Goal: Task Accomplishment & Management: Complete application form

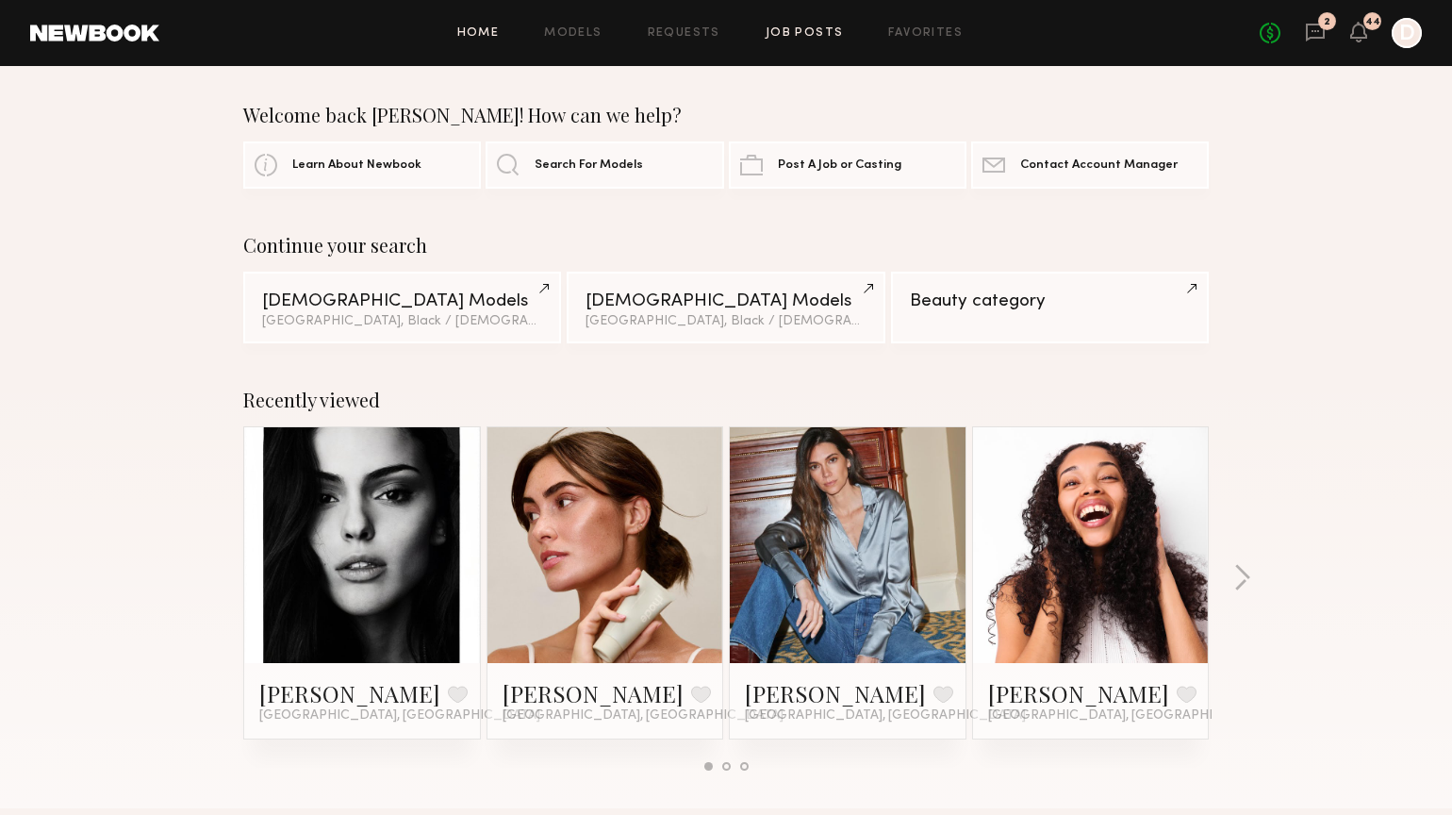
click at [819, 34] on link "Job Posts" at bounding box center [805, 33] width 78 height 12
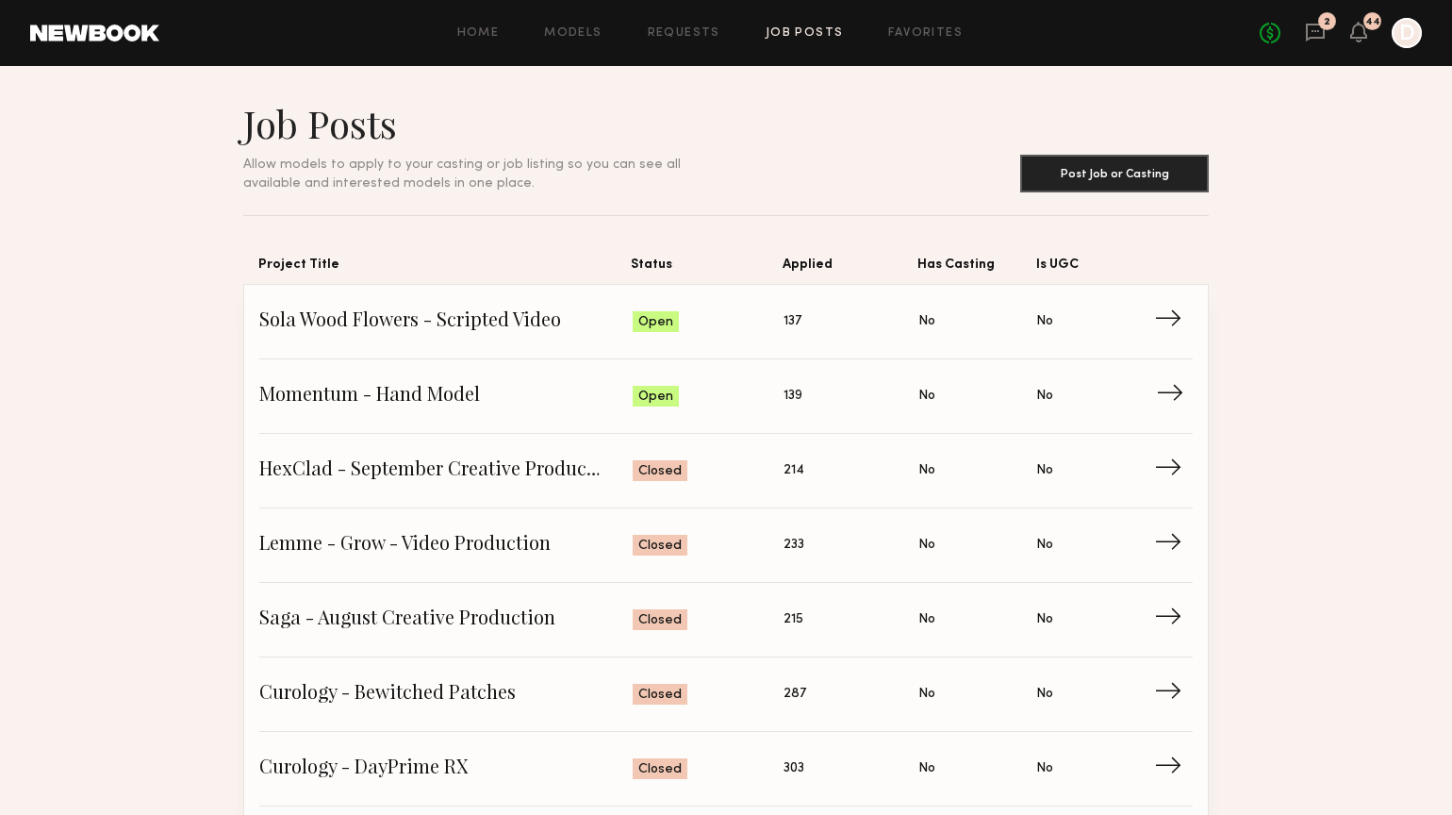
click at [573, 393] on span "Momentum - Hand Model" at bounding box center [445, 396] width 373 height 28
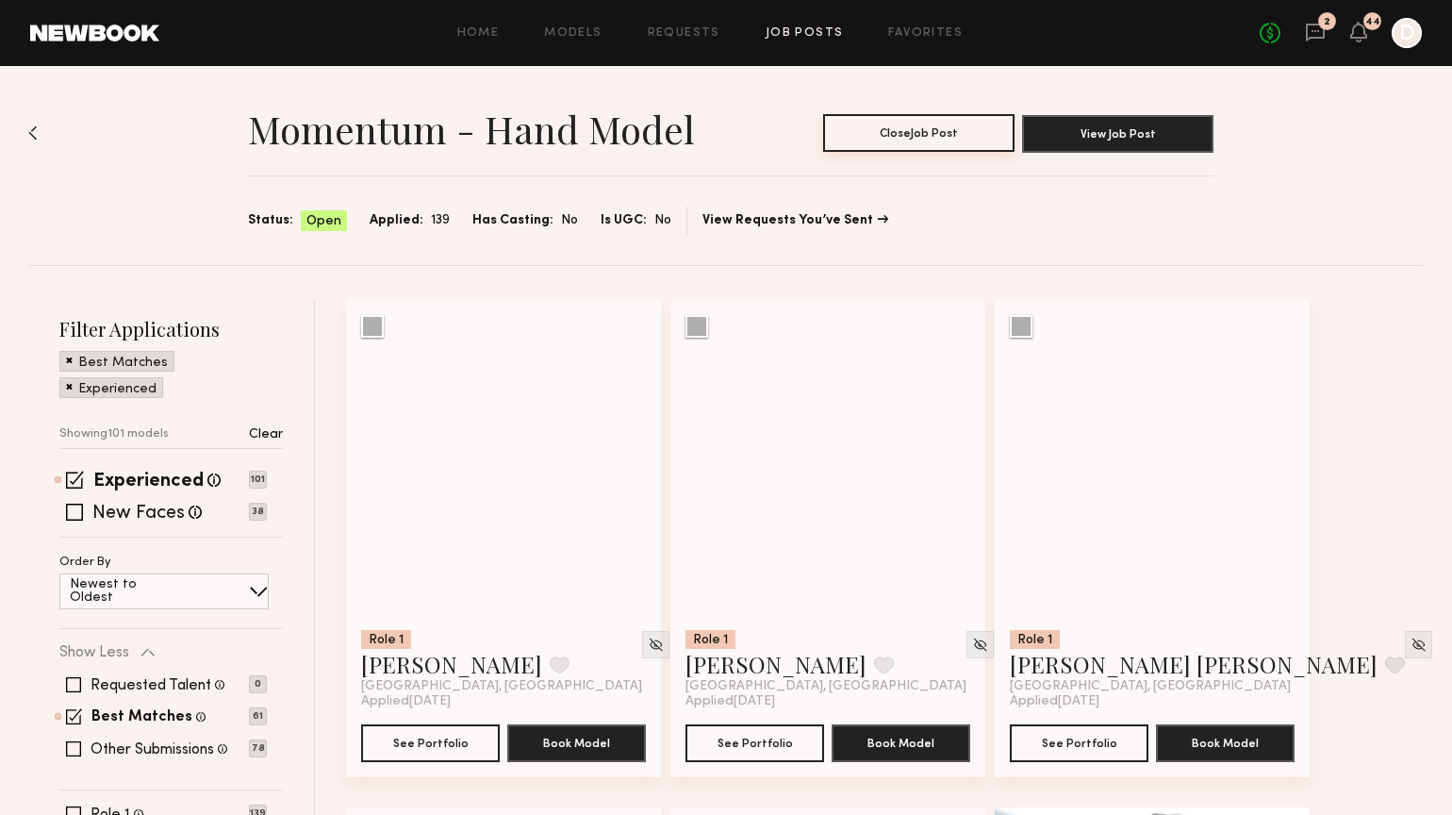
click at [918, 133] on button "Close Job Post" at bounding box center [918, 133] width 191 height 38
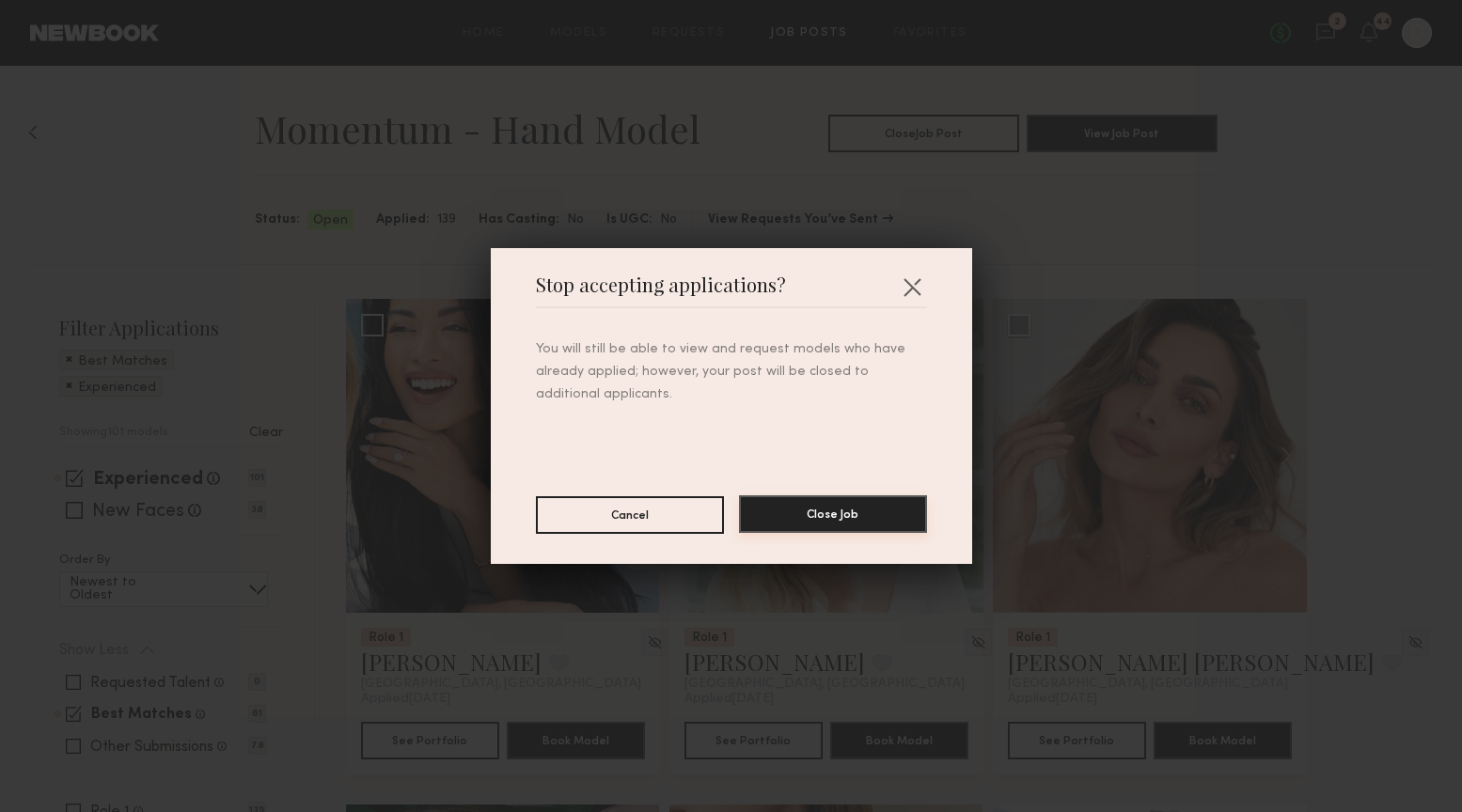
click at [876, 515] on button "Close Job" at bounding box center [832, 514] width 188 height 38
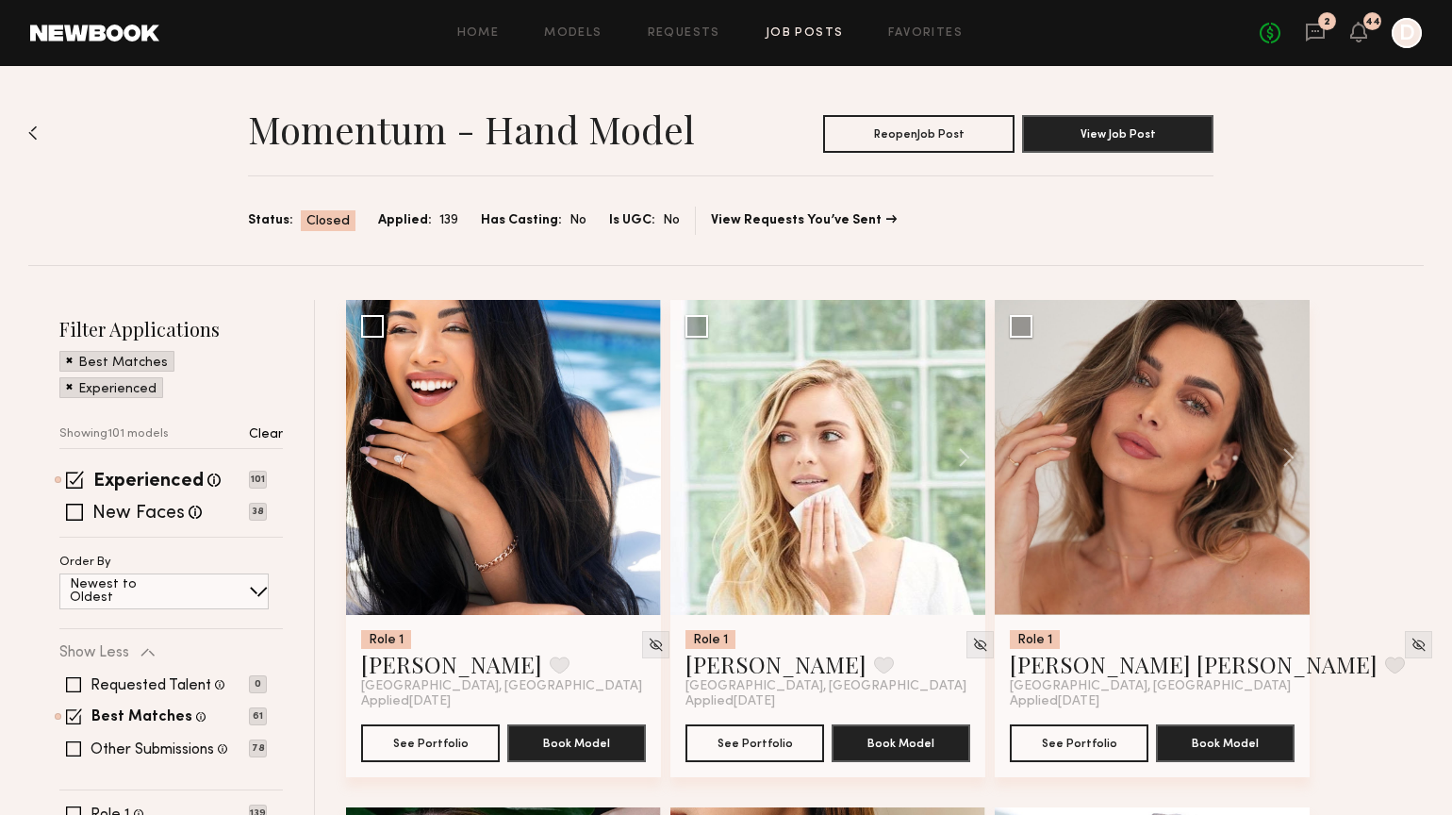
click at [793, 25] on div "Home Models Requests Job Posts Favorites Sign Out No fees up to $5,000 2 44 D" at bounding box center [790, 33] width 1263 height 30
click at [793, 31] on link "Job Posts" at bounding box center [805, 33] width 78 height 12
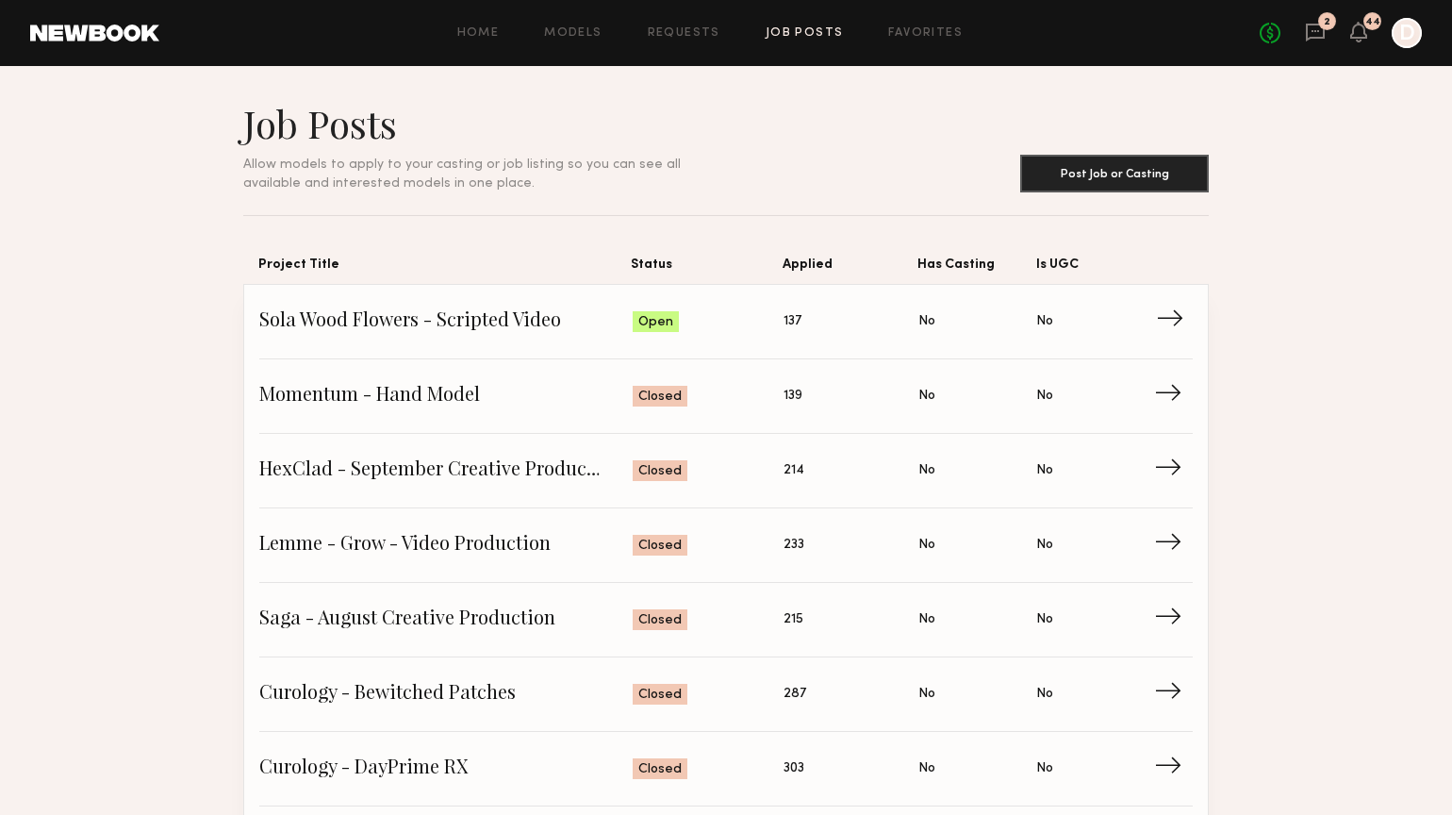
click at [579, 356] on link "Sola Wood Flowers - Scripted Video Status: Open Applied: 137 Has Casting: No Is…" at bounding box center [726, 322] width 934 height 75
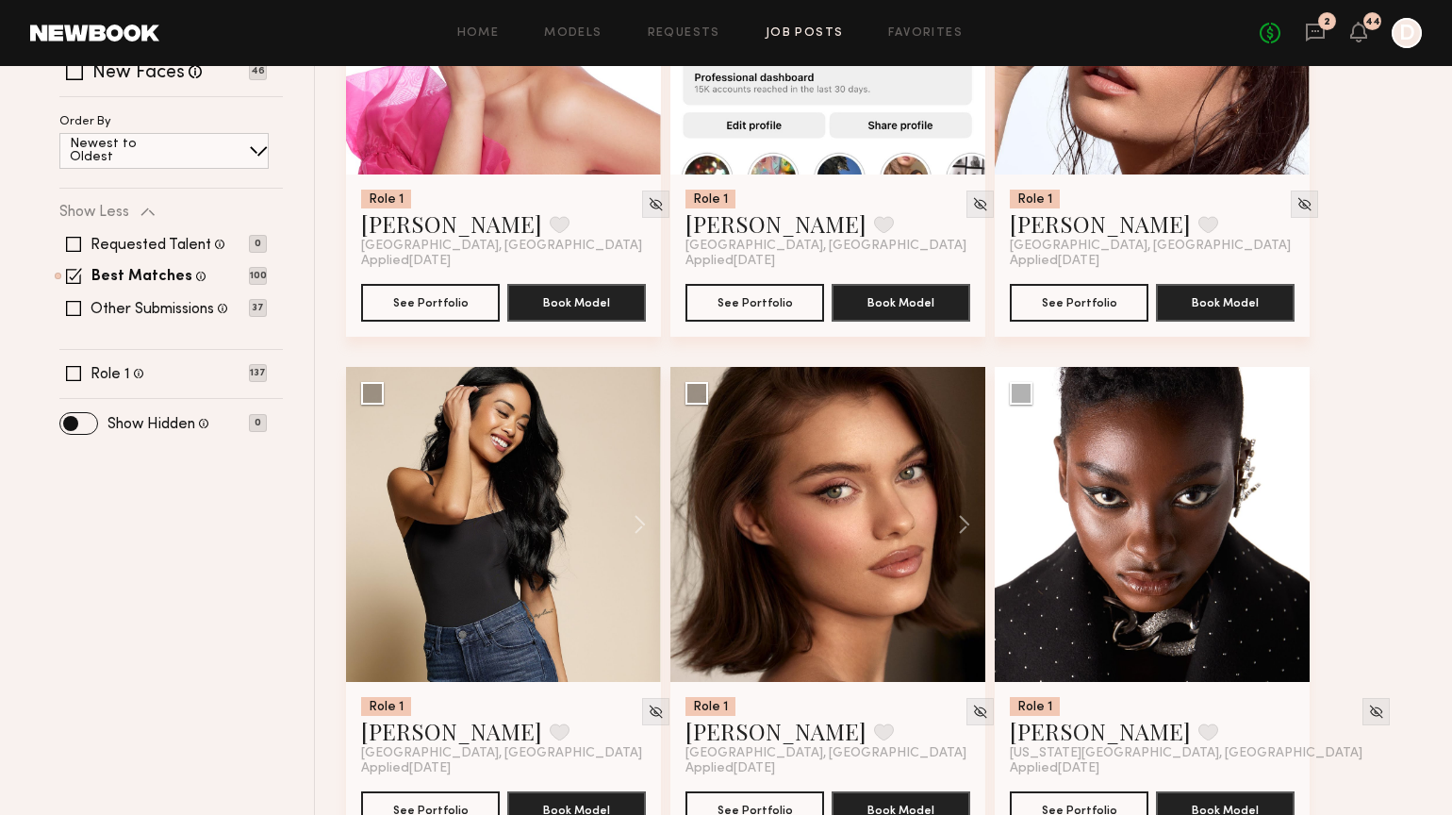
scroll to position [631, 0]
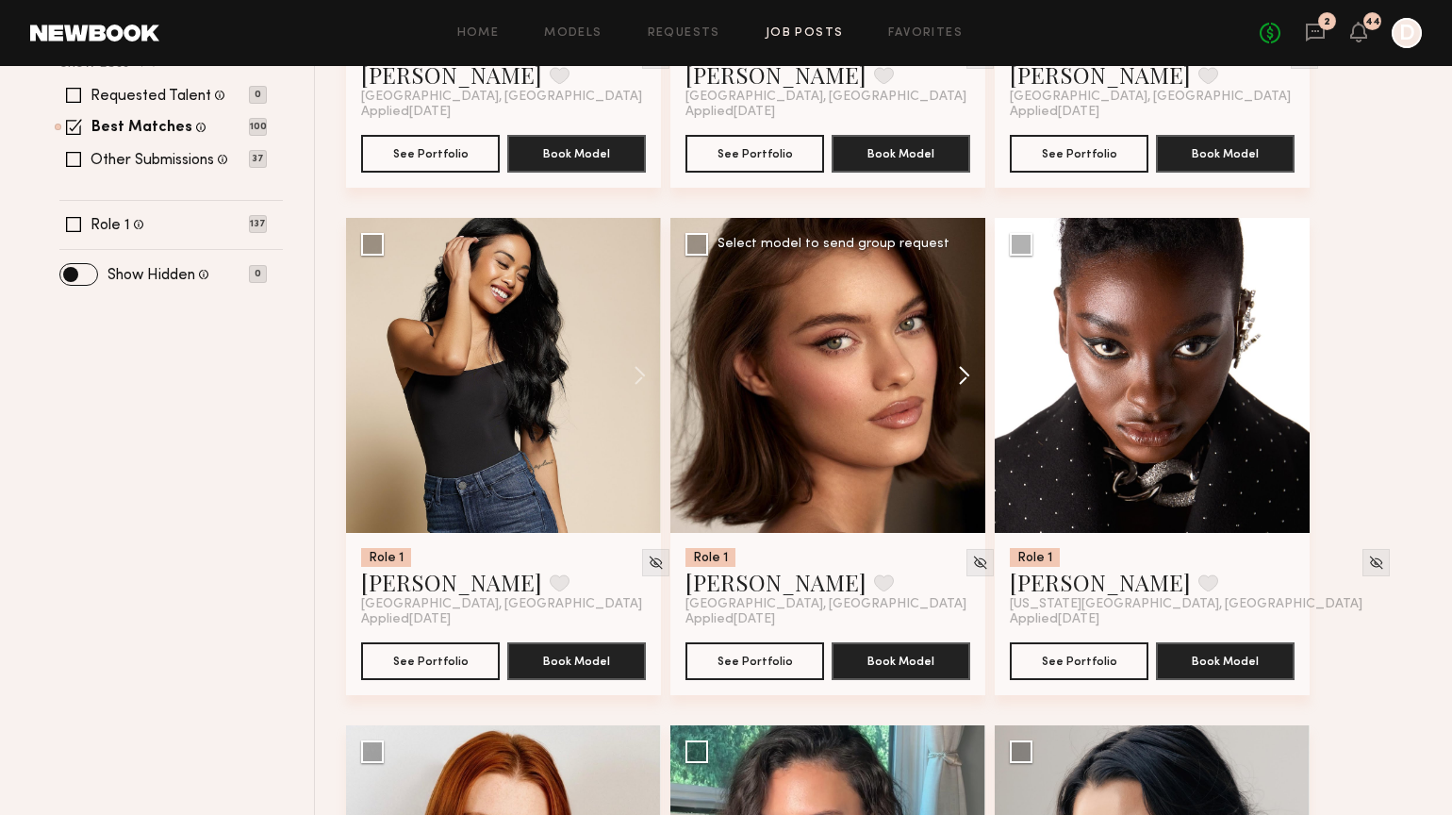
click at [968, 367] on button at bounding box center [955, 375] width 60 height 315
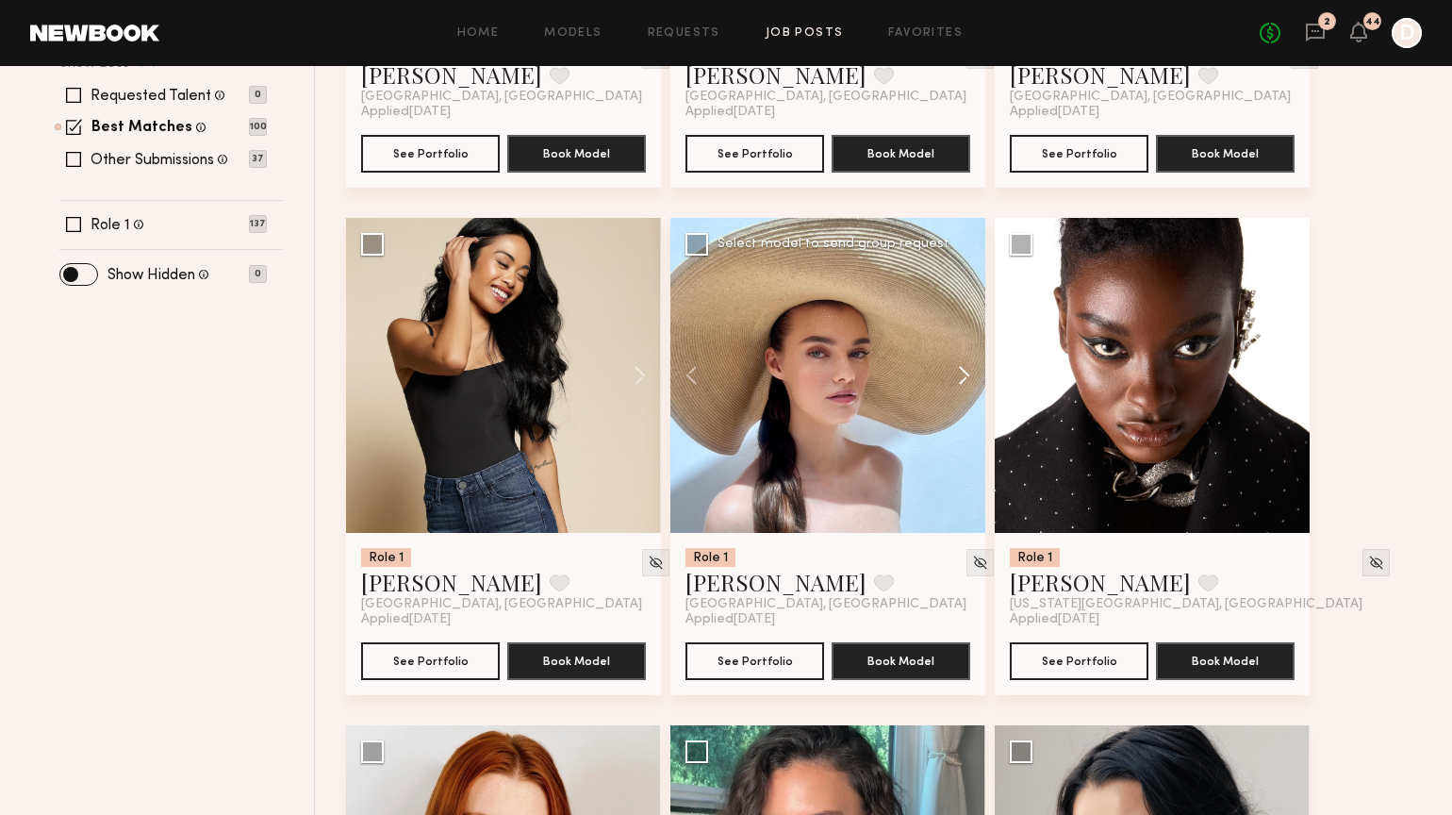
click at [968, 367] on button at bounding box center [955, 375] width 60 height 315
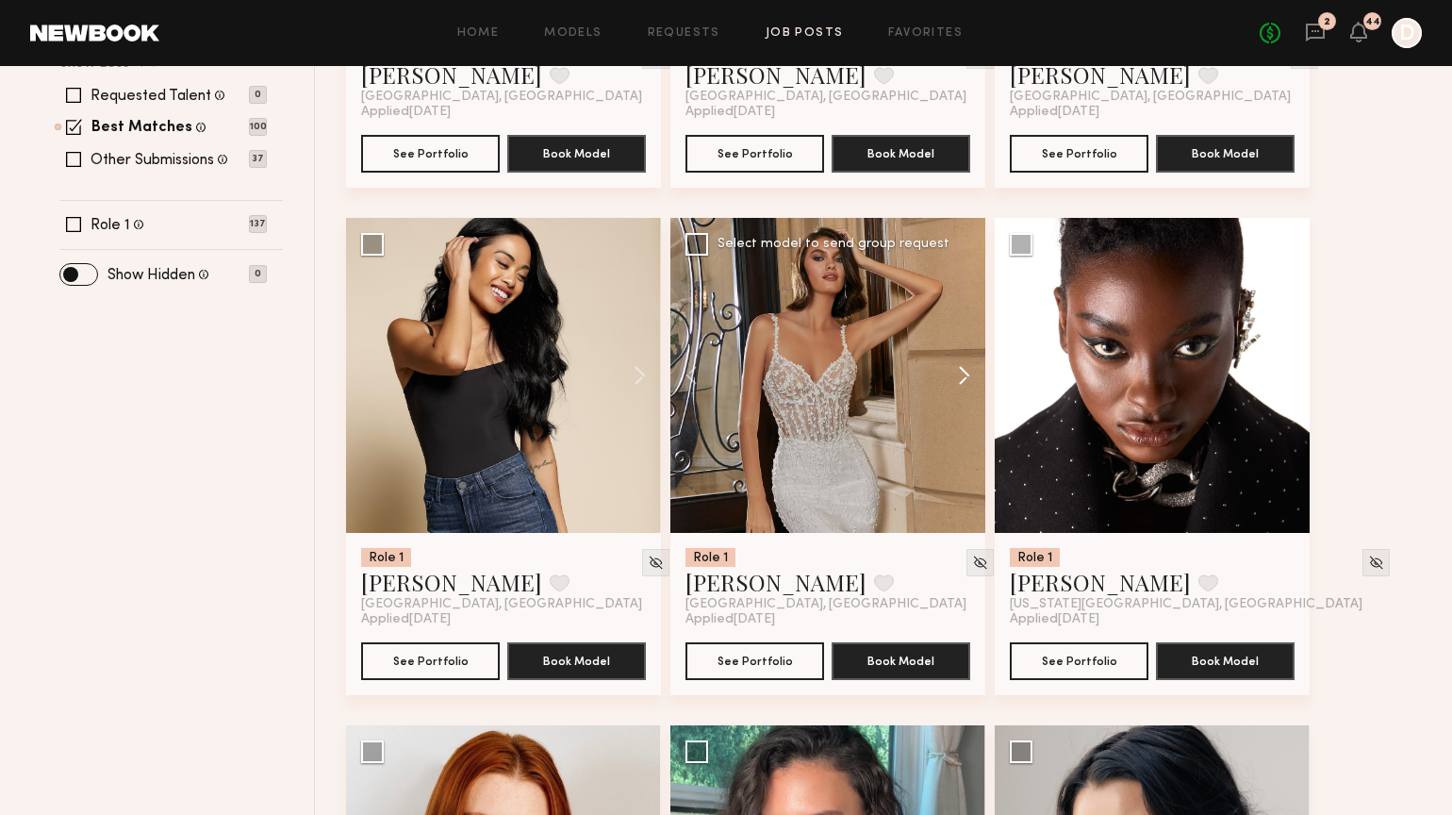
click at [968, 367] on button at bounding box center [955, 375] width 60 height 315
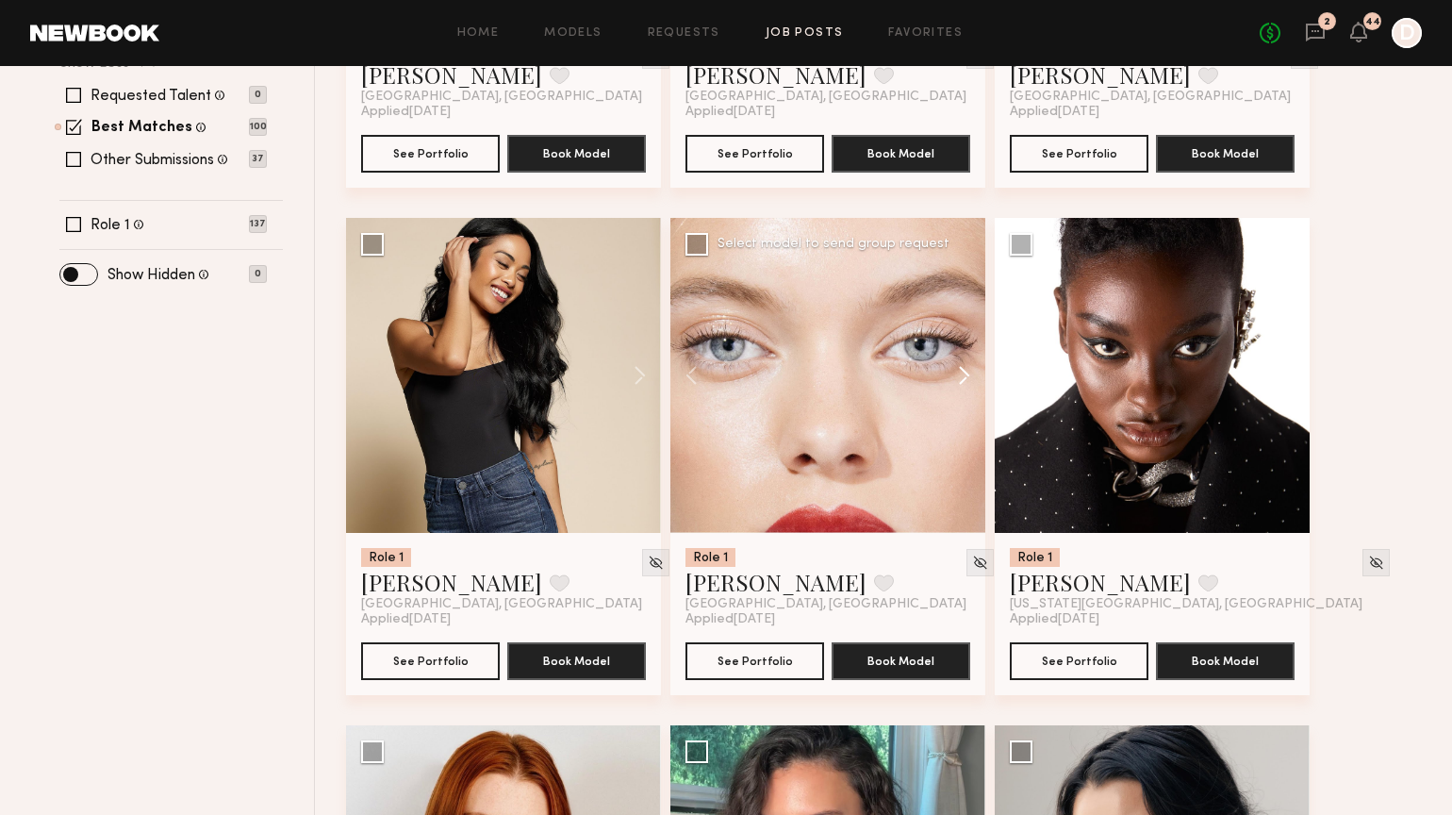
click at [968, 367] on button at bounding box center [955, 375] width 60 height 315
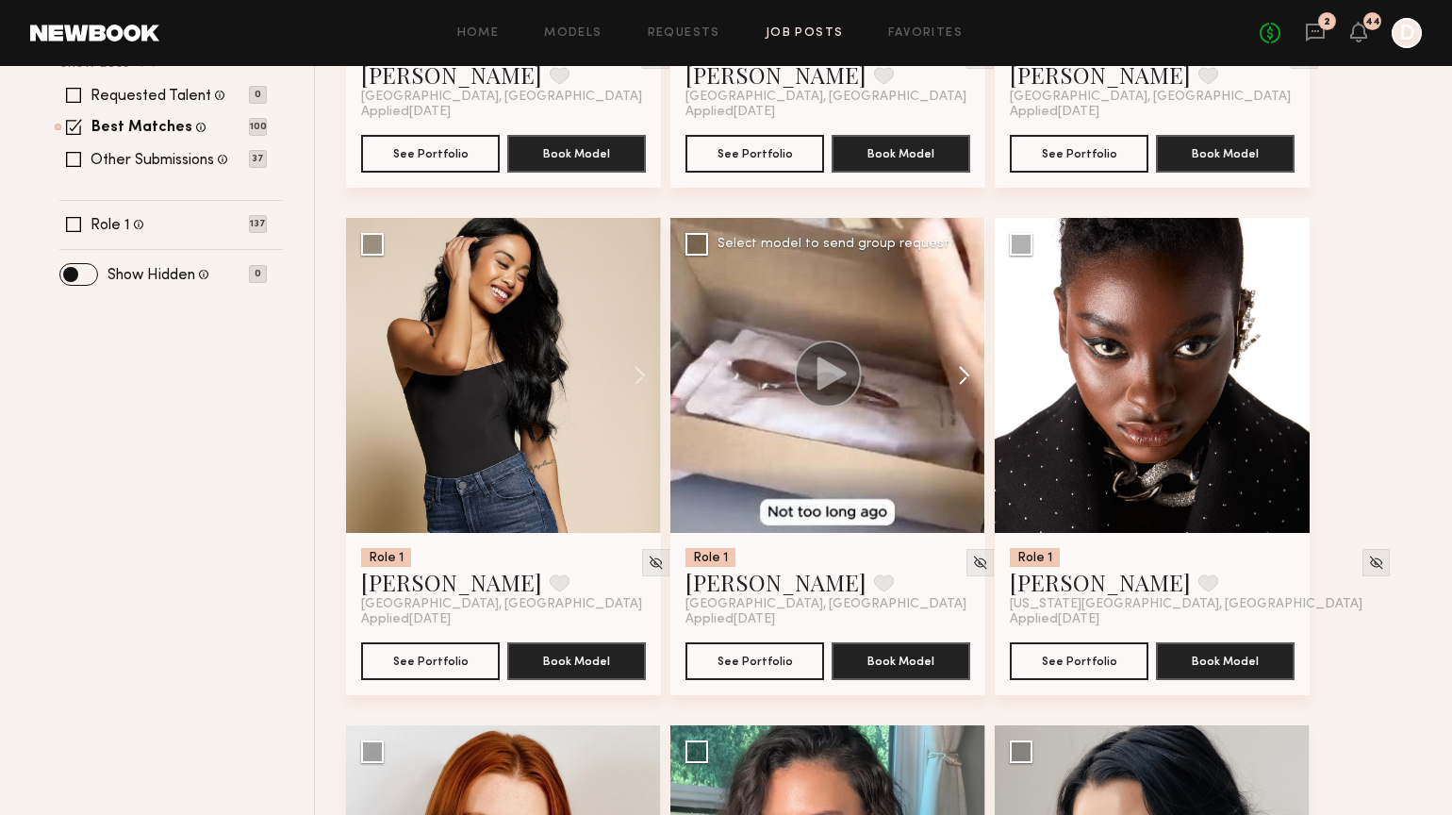
click at [968, 367] on button at bounding box center [955, 375] width 60 height 315
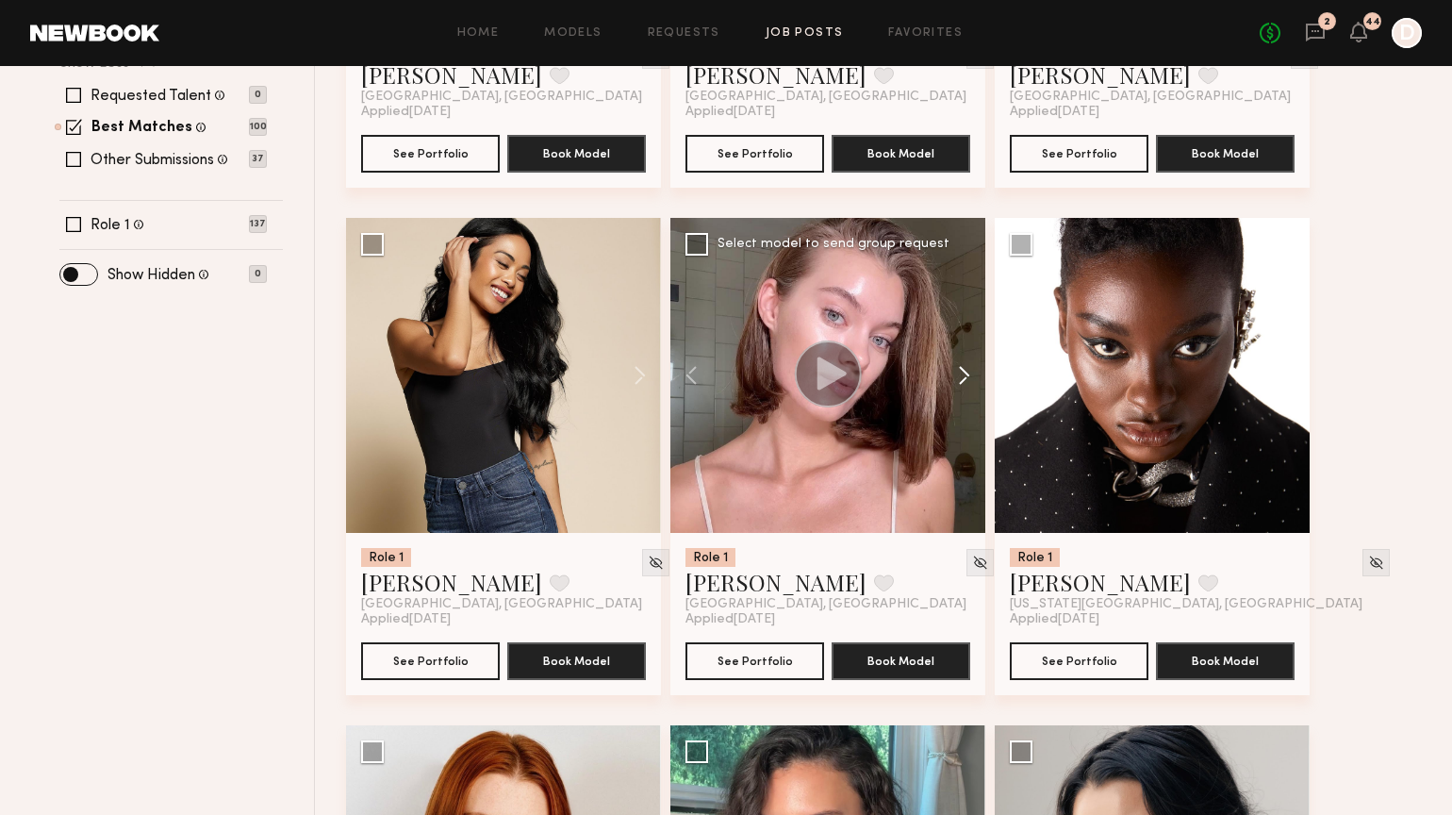
click at [968, 367] on button at bounding box center [955, 375] width 60 height 315
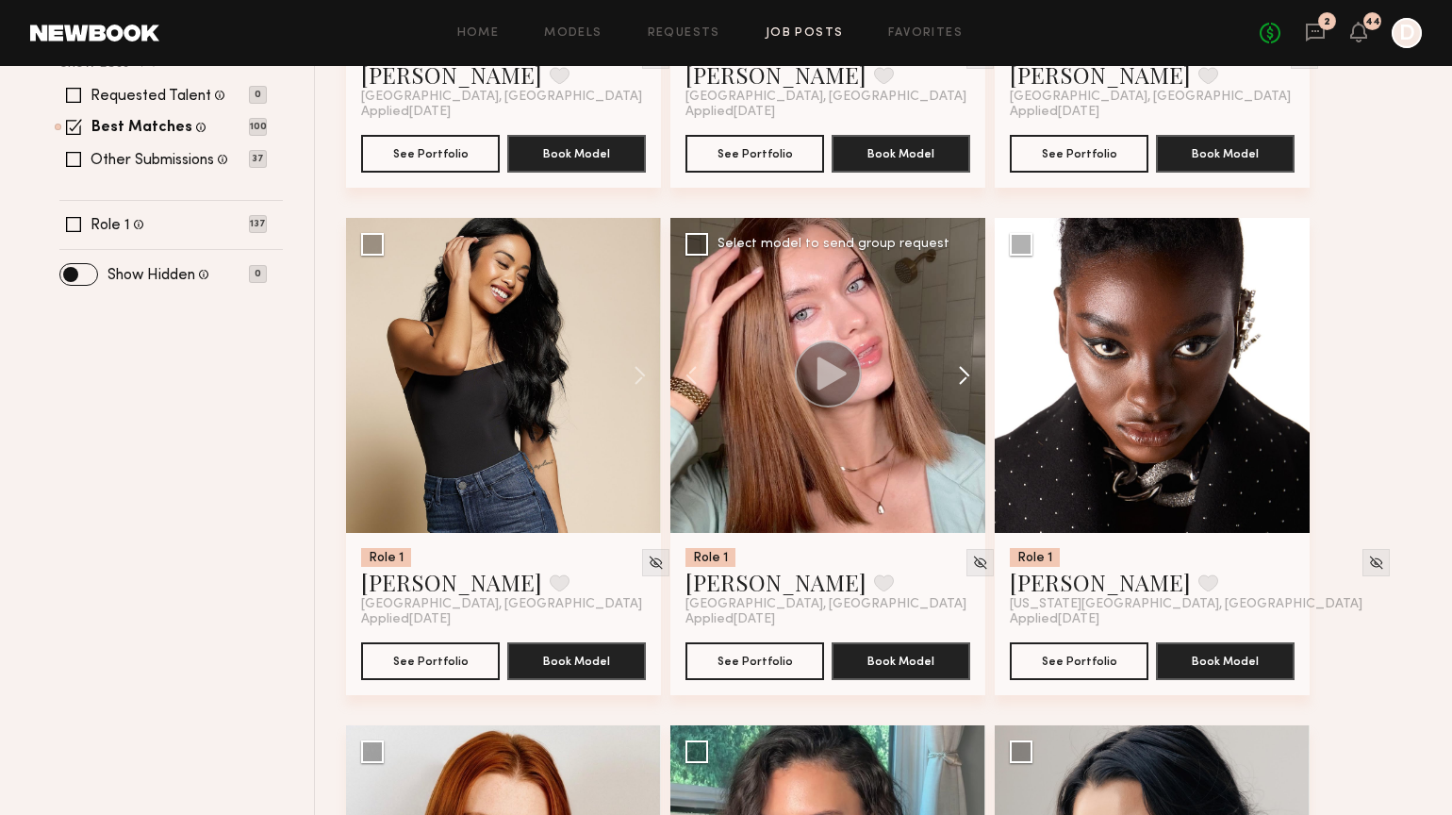
click at [968, 367] on button at bounding box center [955, 375] width 60 height 315
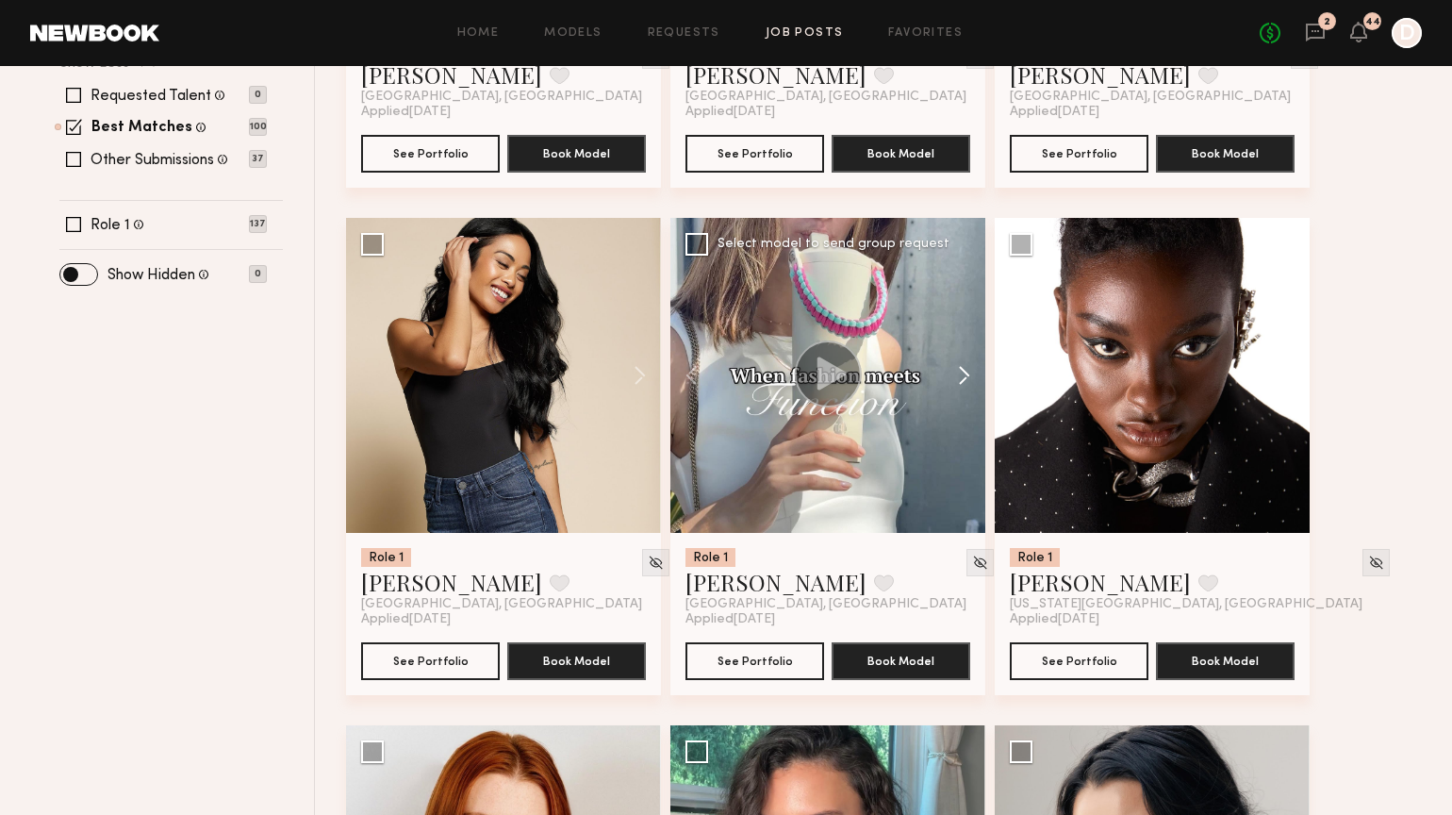
click at [968, 367] on button at bounding box center [955, 375] width 60 height 315
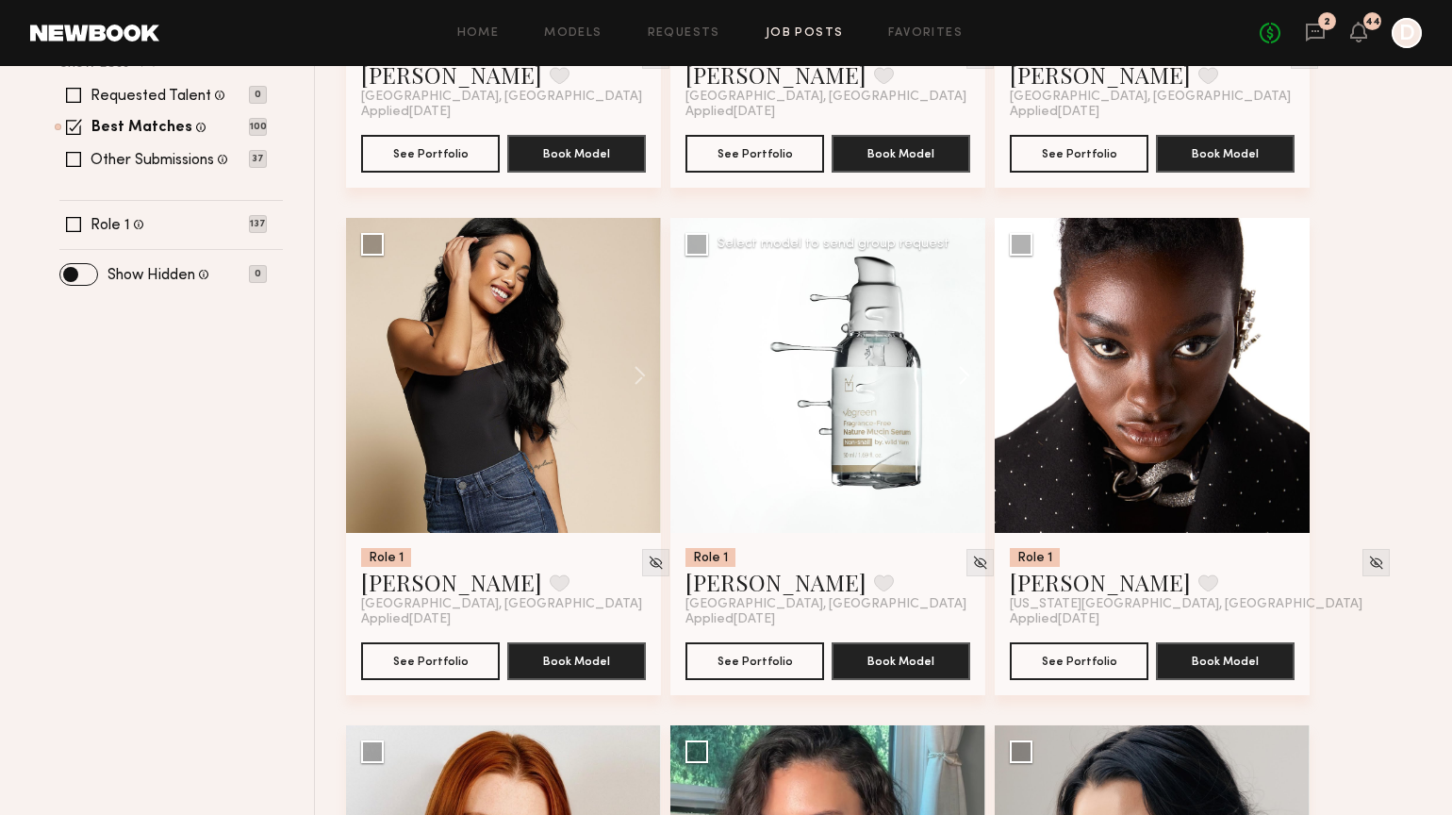
click at [968, 367] on button at bounding box center [955, 375] width 60 height 315
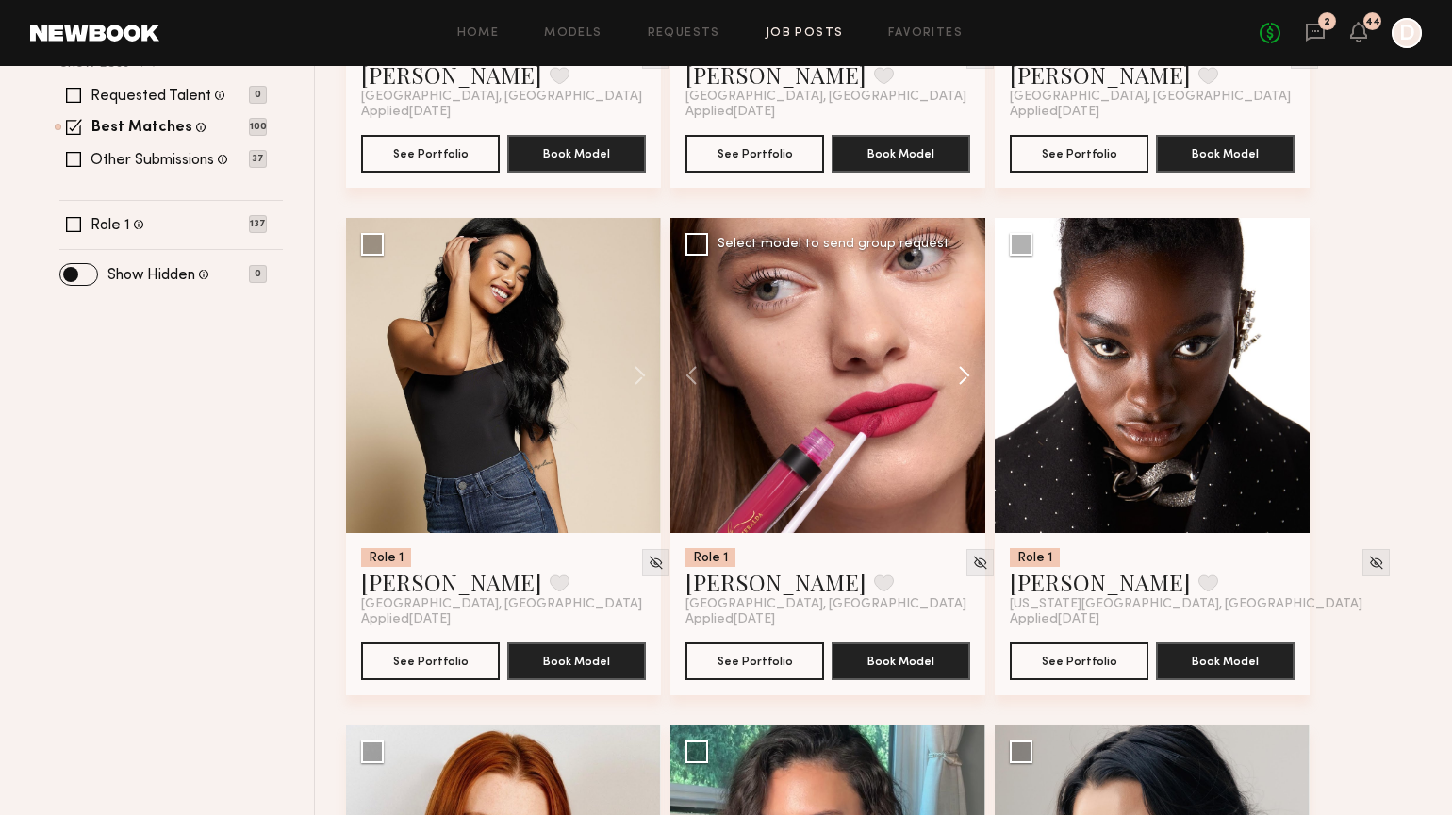
click at [968, 367] on button at bounding box center [955, 375] width 60 height 315
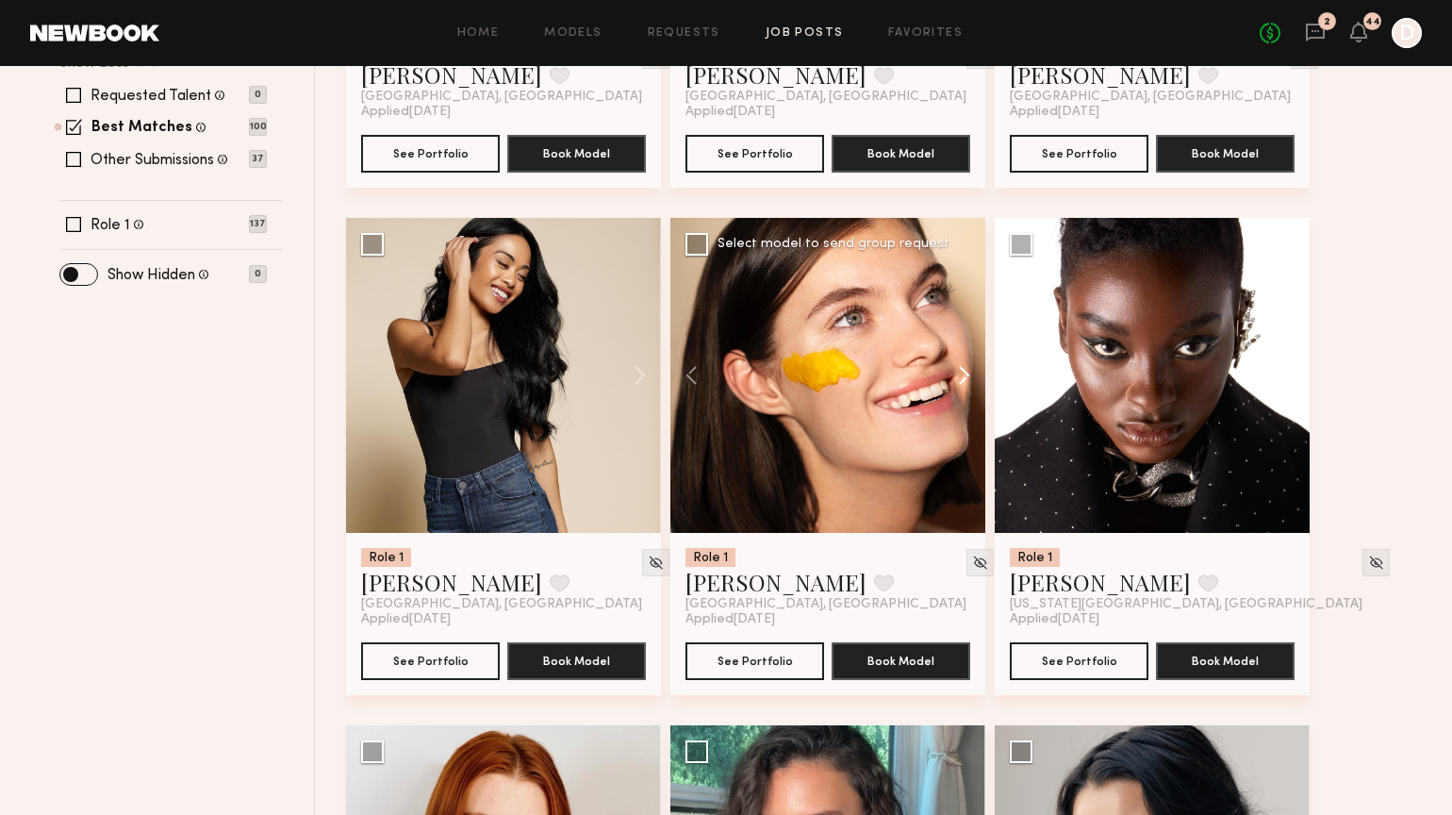
click at [968, 367] on button at bounding box center [955, 375] width 60 height 315
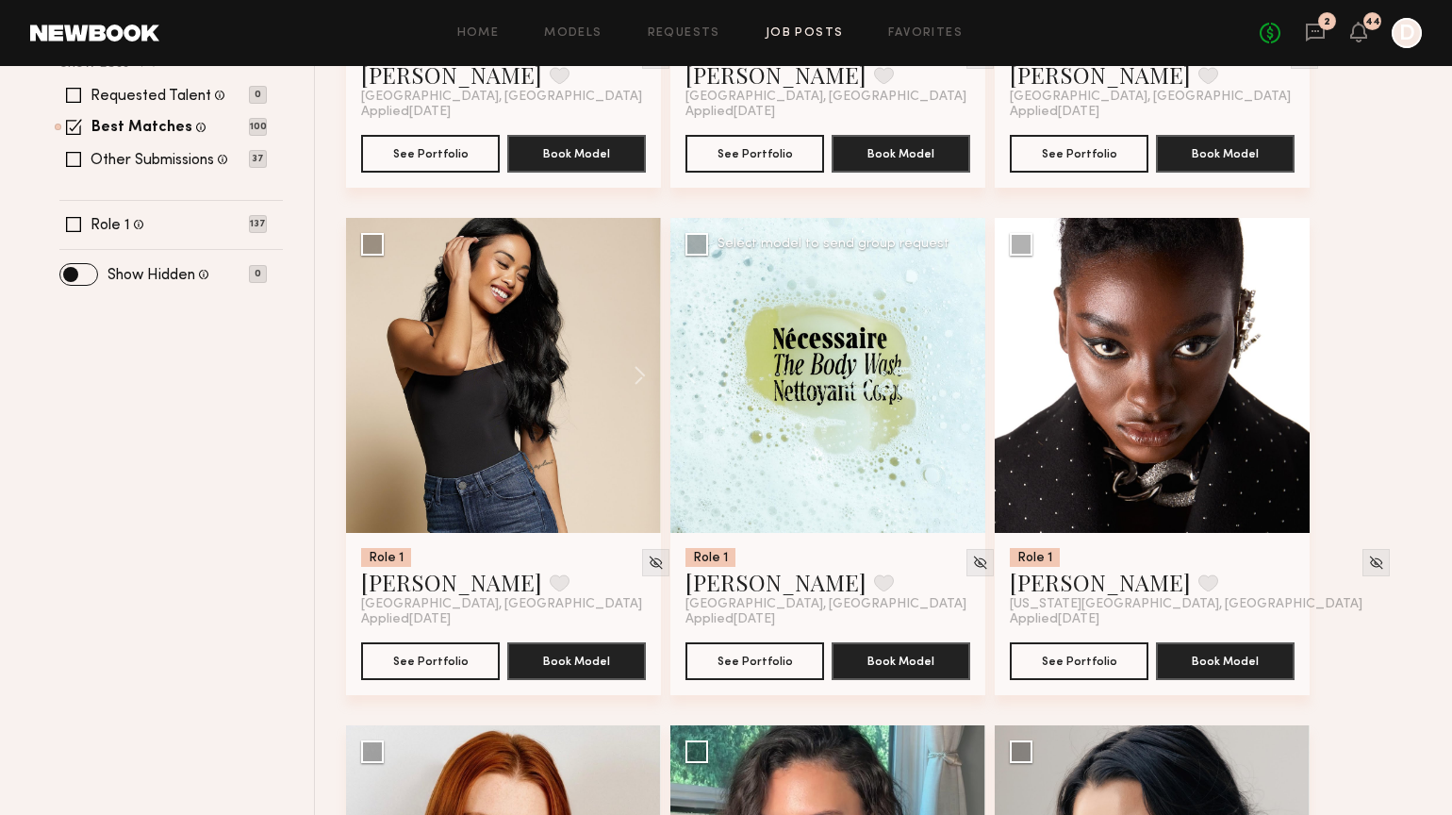
click at [968, 367] on div at bounding box center [828, 375] width 315 height 315
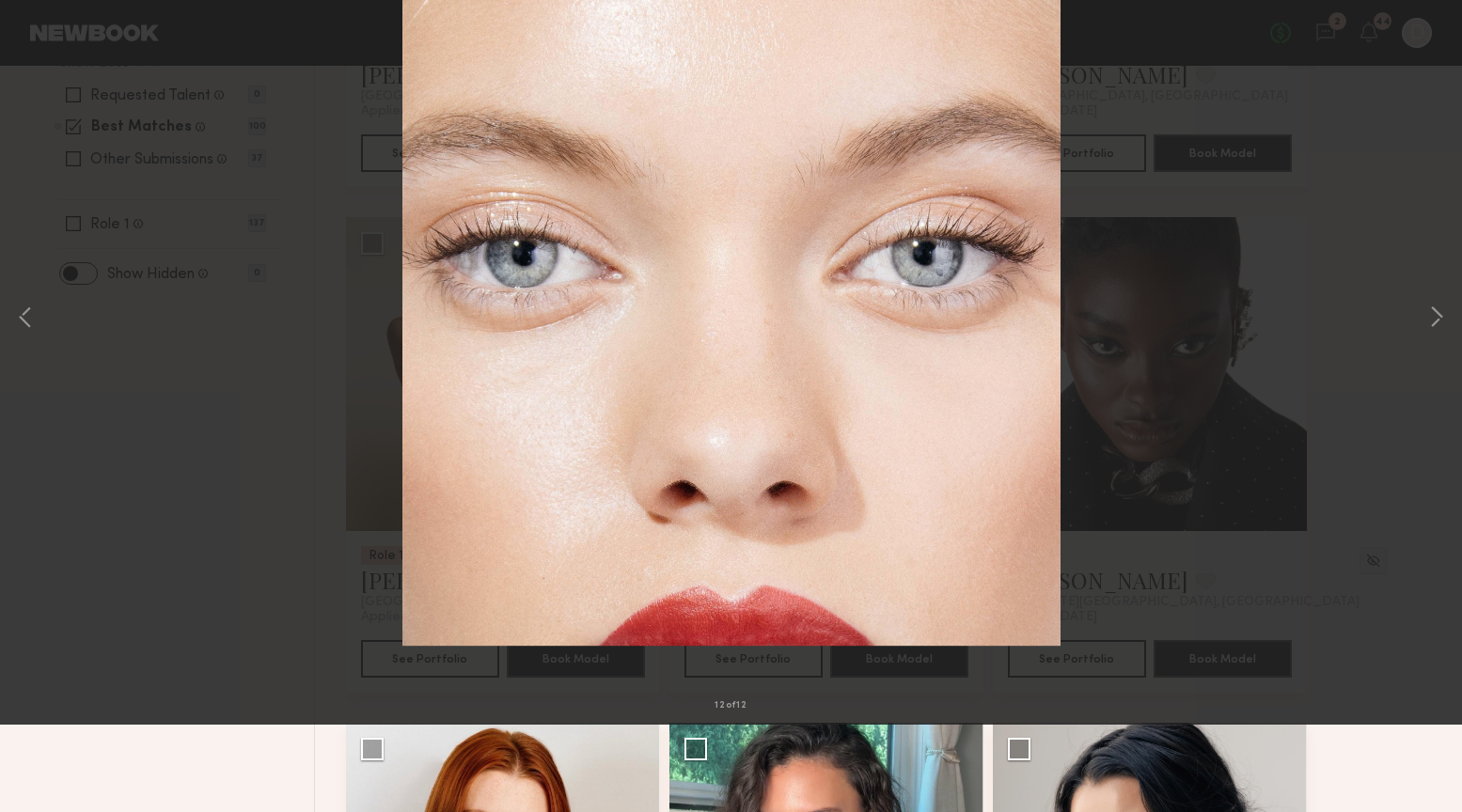
click at [265, 312] on div "12 of 12" at bounding box center [731, 406] width 1462 height 812
click at [289, 306] on div "12 of 12" at bounding box center [731, 406] width 1462 height 812
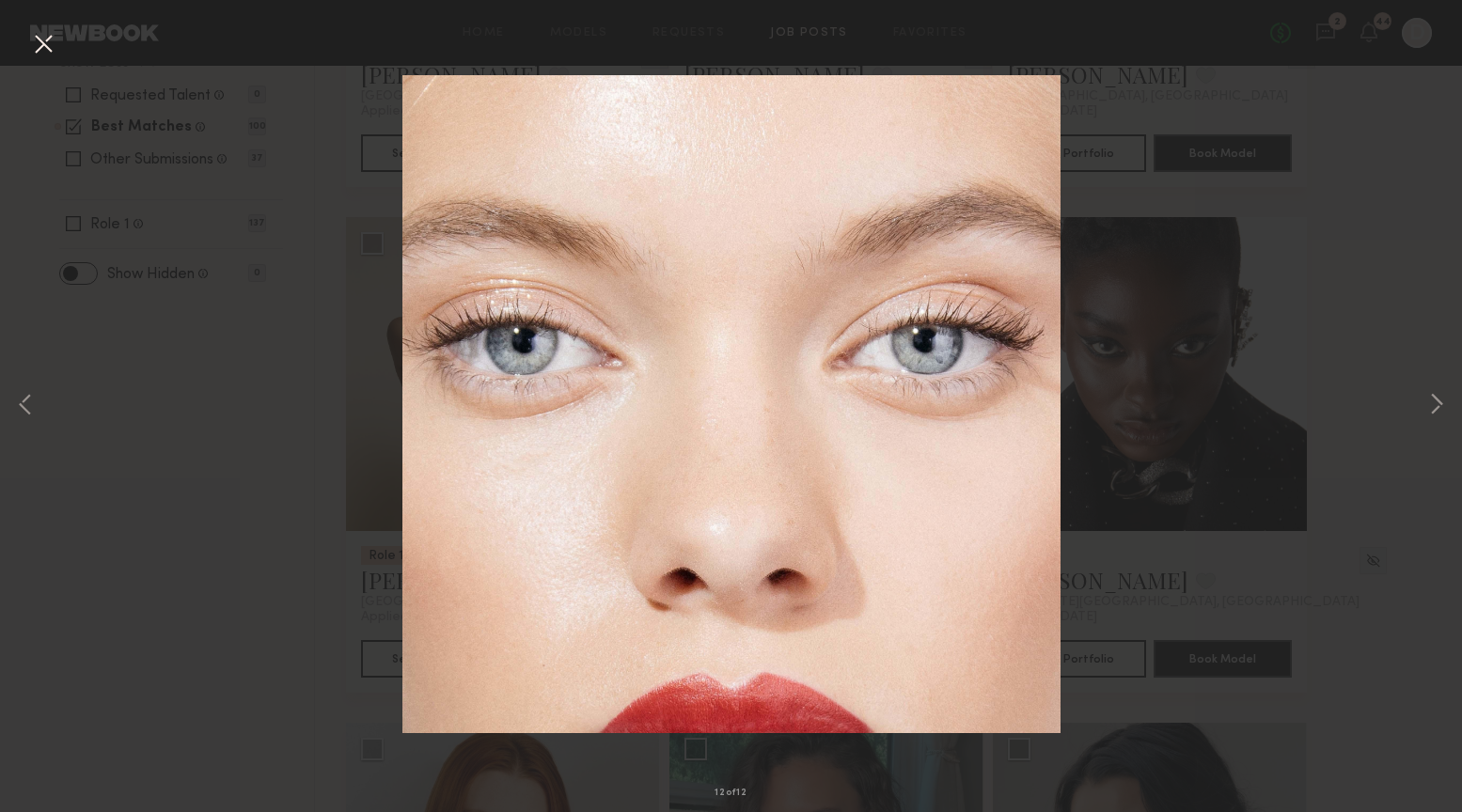
click at [43, 37] on button at bounding box center [43, 45] width 30 height 34
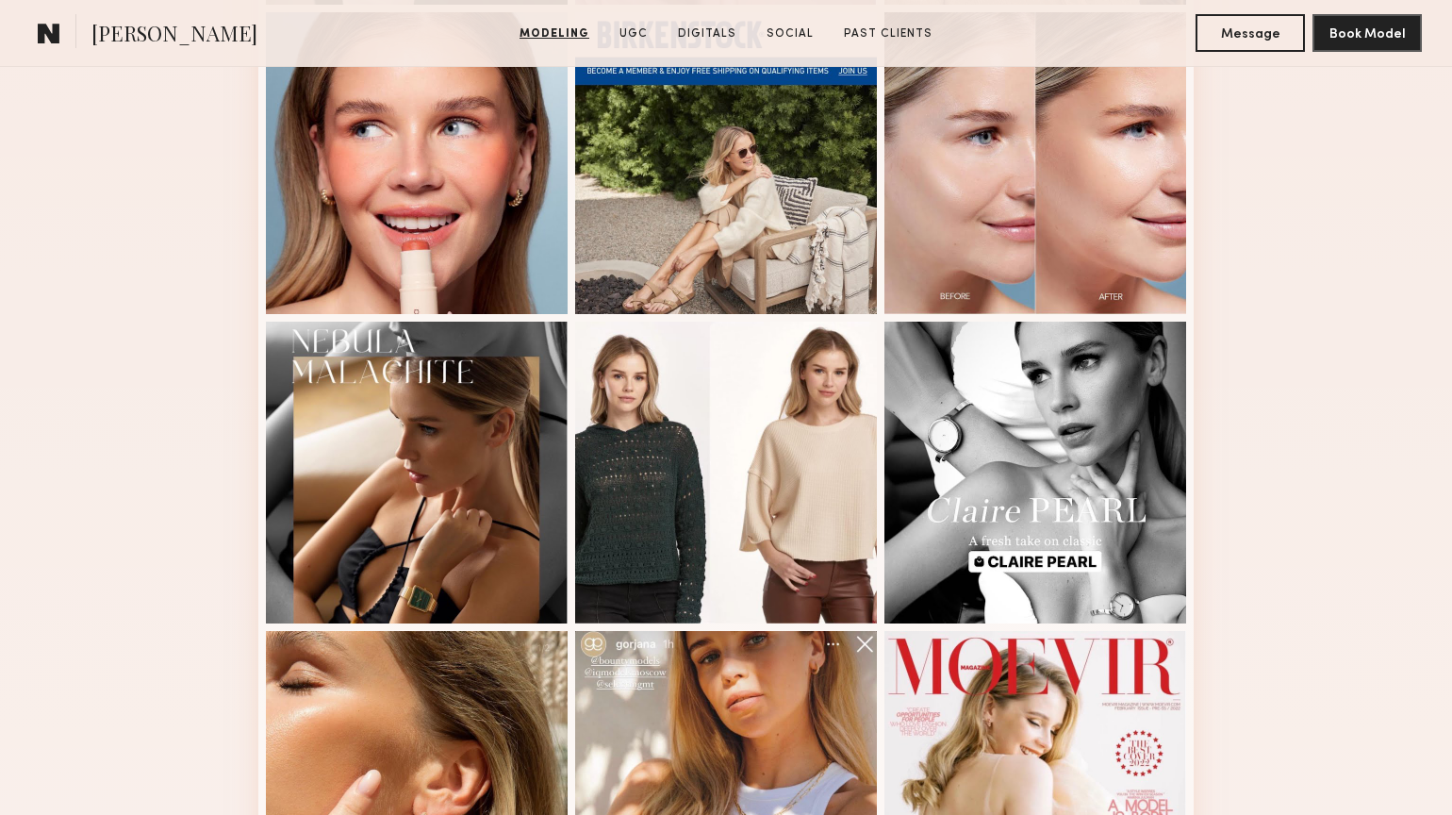
scroll to position [2088, 0]
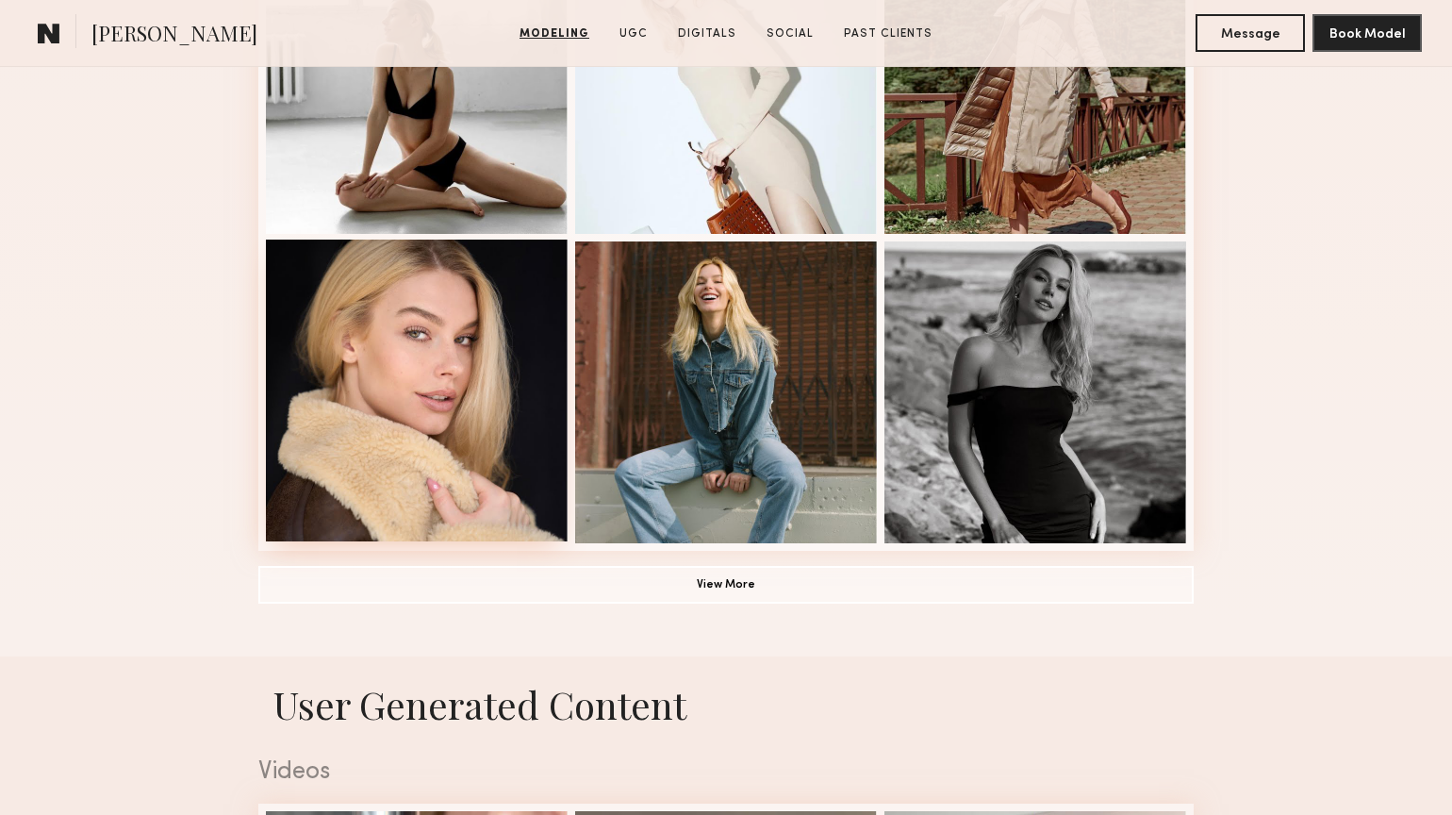
scroll to position [617, 0]
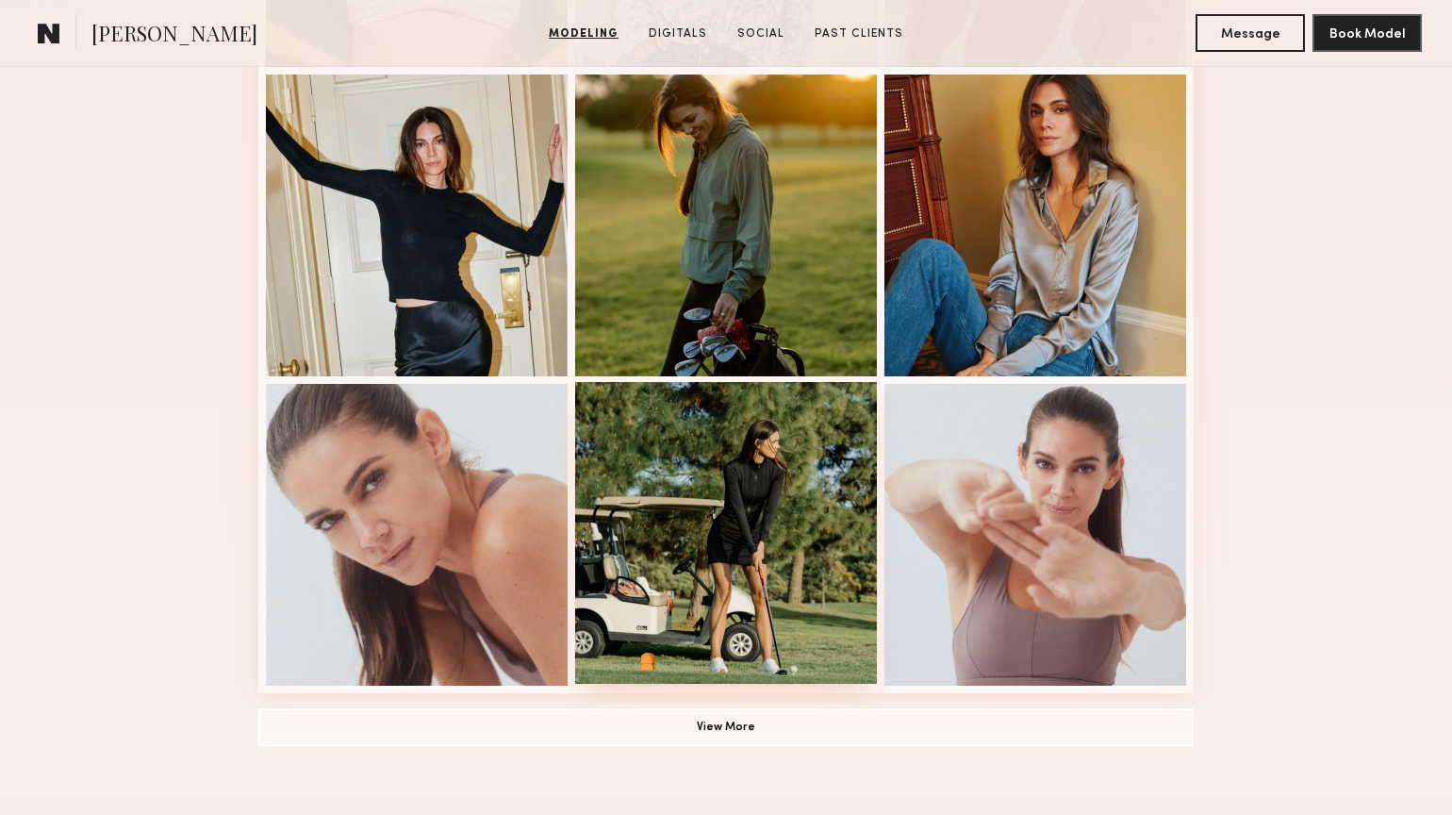
scroll to position [1232, 0]
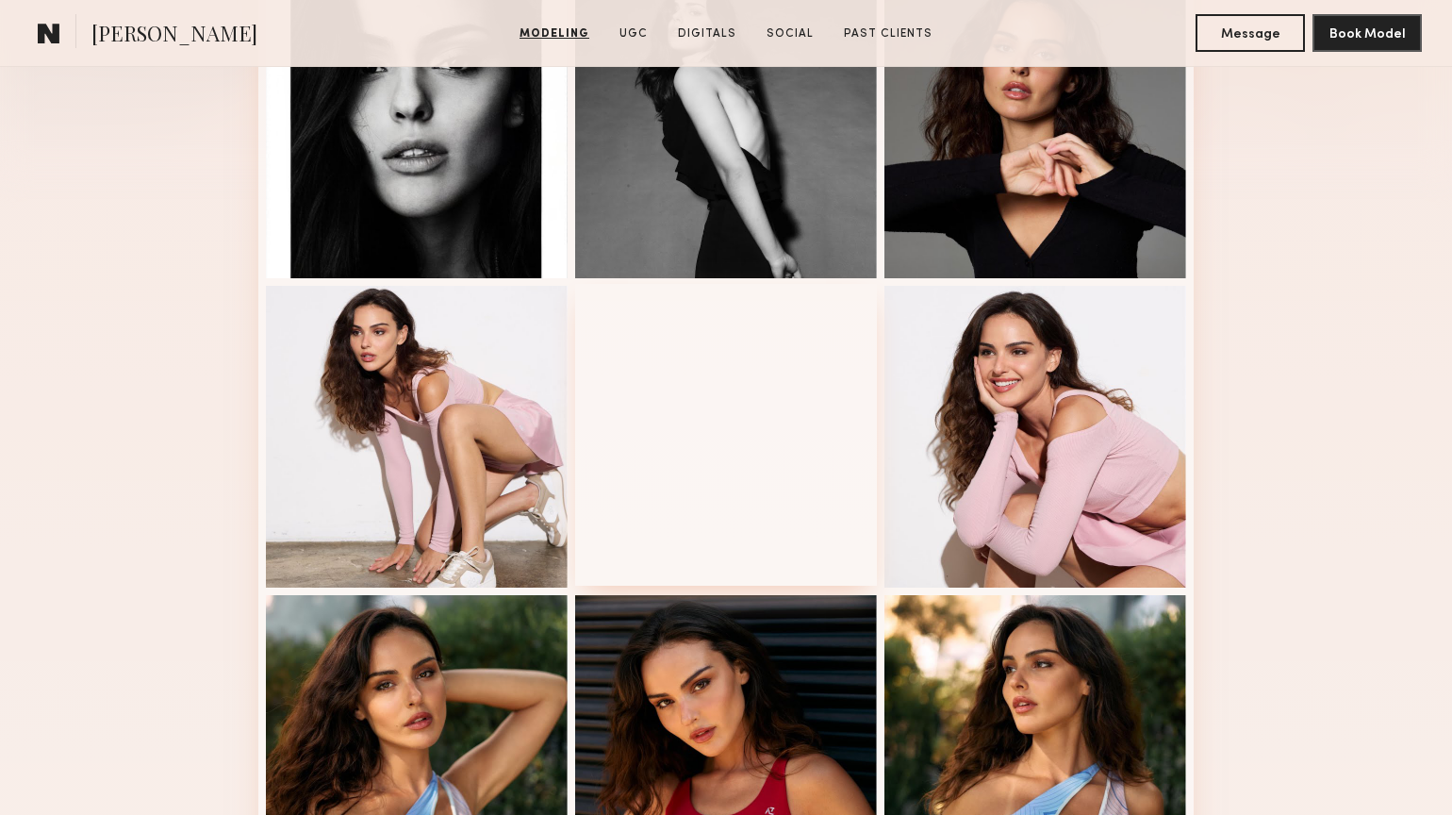
scroll to position [1195, 0]
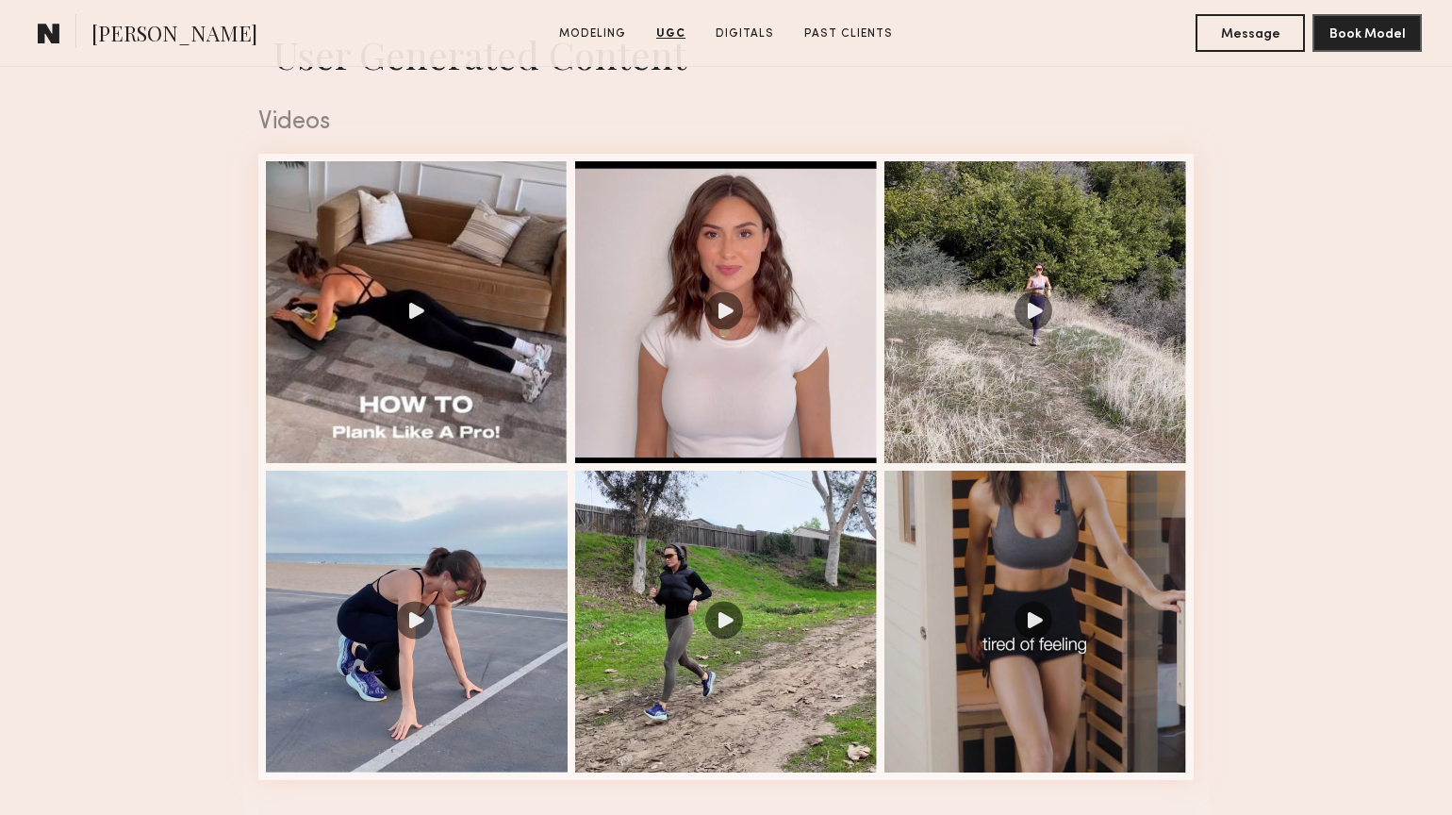
scroll to position [1241, 0]
